Goal: Task Accomplishment & Management: Use online tool/utility

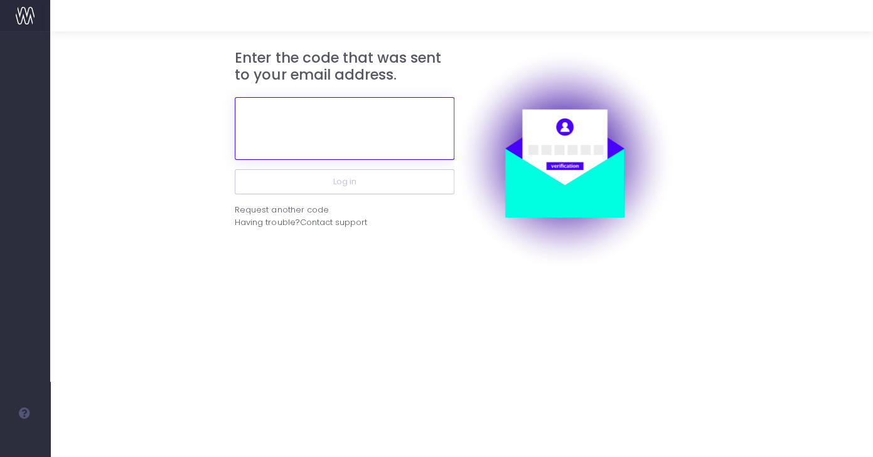
click at [319, 124] on input "text" at bounding box center [345, 128] width 220 height 63
paste input "912793"
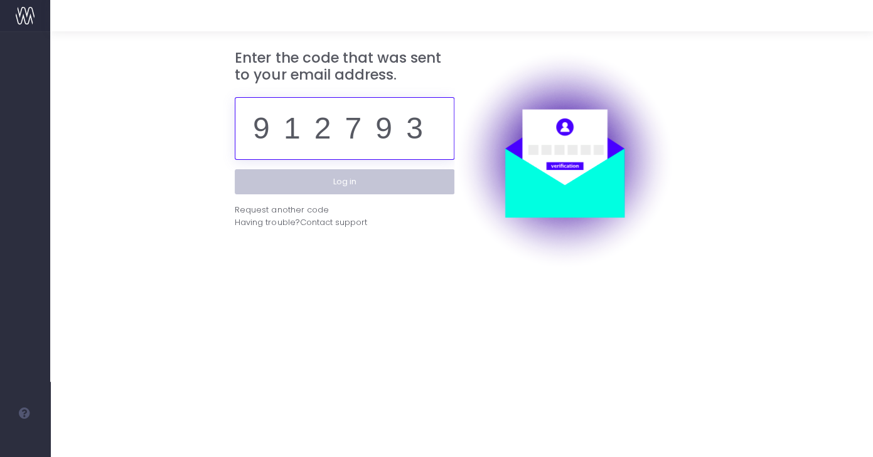
type input "912793"
click at [357, 181] on button "Log in" at bounding box center [345, 181] width 220 height 25
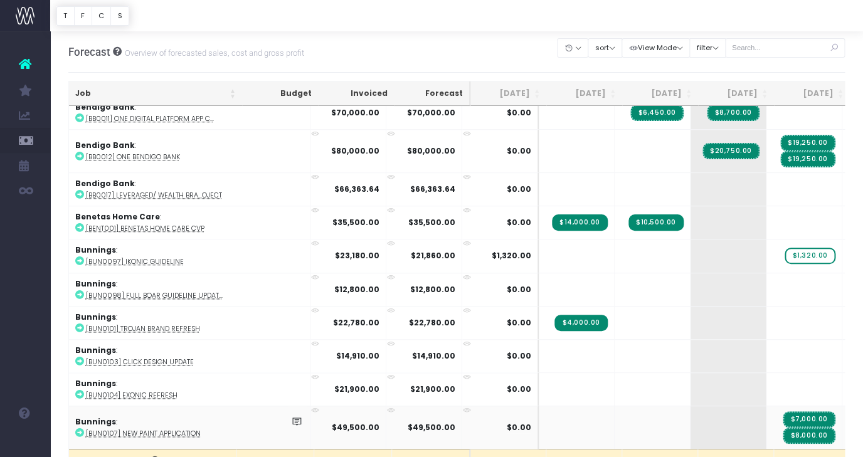
scroll to position [524, 0]
